Goal: Information Seeking & Learning: Learn about a topic

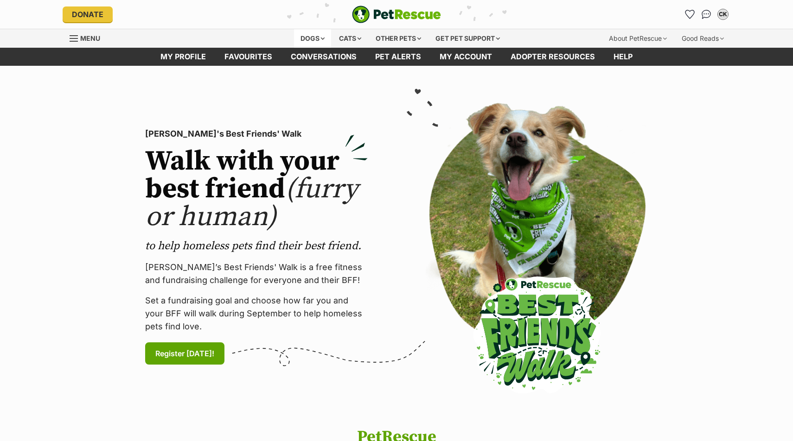
click at [312, 46] on div "Dogs" at bounding box center [312, 38] width 37 height 19
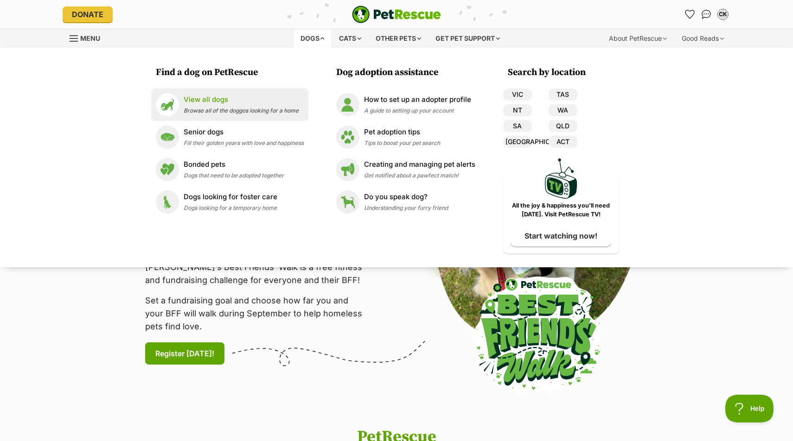
click at [292, 96] on p "View all dogs" at bounding box center [241, 100] width 115 height 11
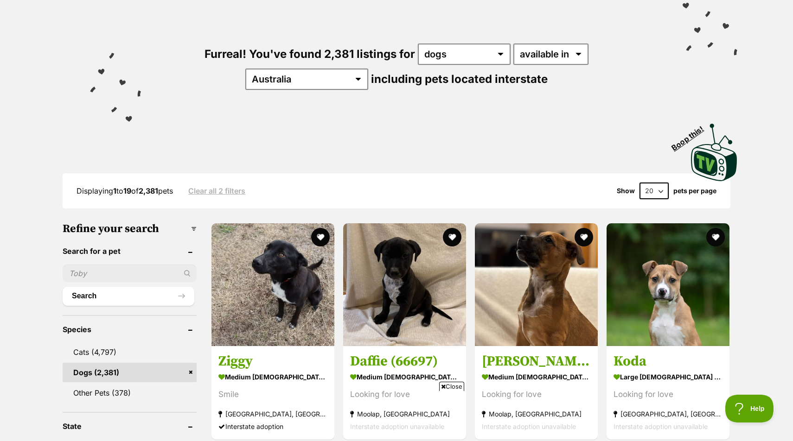
click at [133, 268] on input "text" at bounding box center [130, 274] width 134 height 18
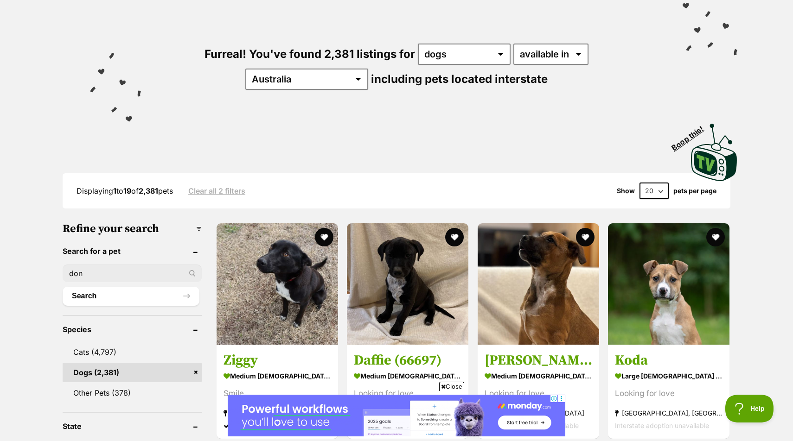
type input "don"
click at [131, 293] on button "Search" at bounding box center [131, 296] width 137 height 19
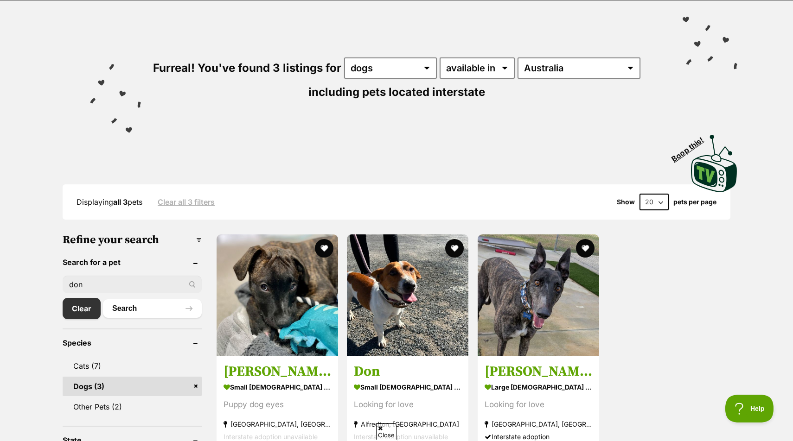
scroll to position [70, 0]
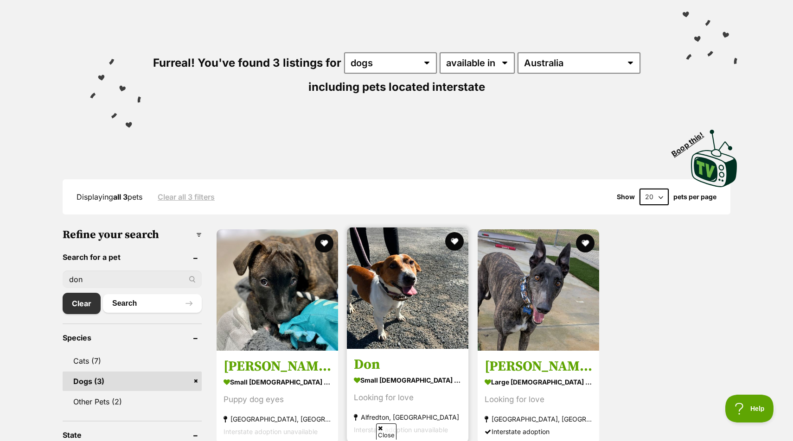
click at [419, 315] on img at bounding box center [407, 288] width 121 height 121
